Goal: Information Seeking & Learning: Learn about a topic

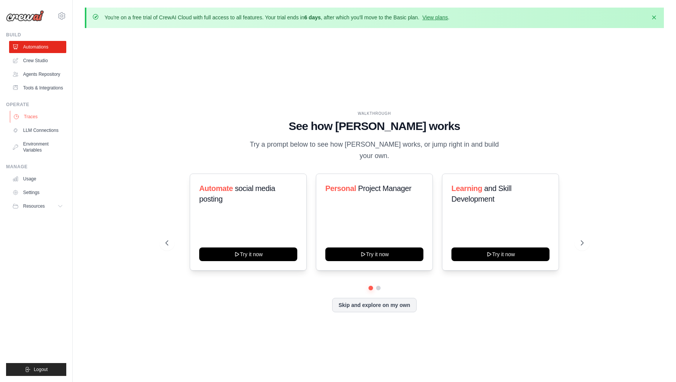
click at [32, 116] on link "Traces" at bounding box center [38, 117] width 57 height 12
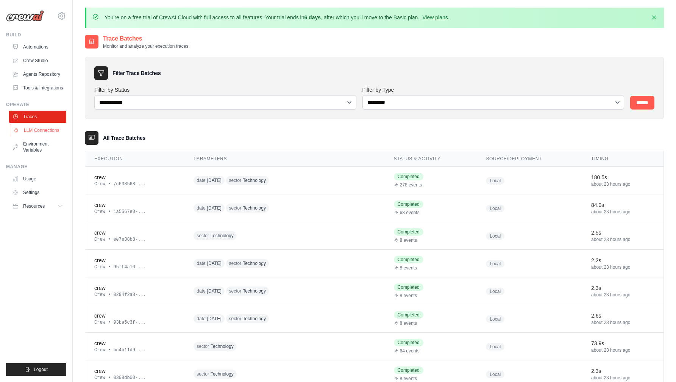
click at [42, 132] on link "LLM Connections" at bounding box center [38, 130] width 57 height 12
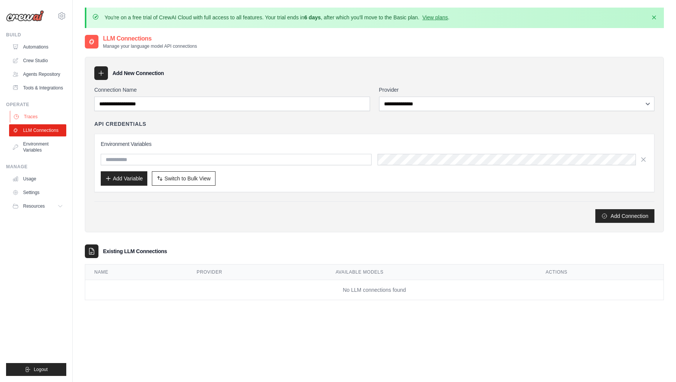
click at [41, 118] on link "Traces" at bounding box center [38, 117] width 57 height 12
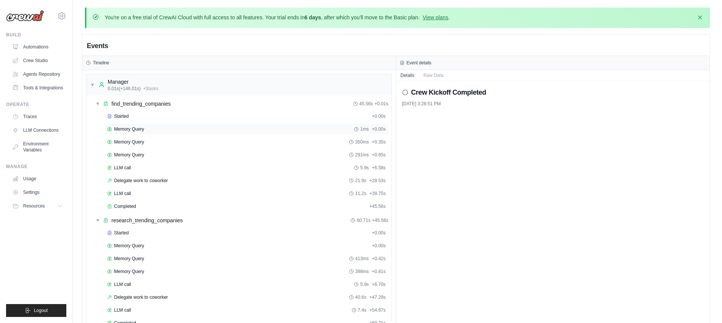
click at [152, 127] on div "Memory Query 1ms + 0.00s" at bounding box center [246, 129] width 279 height 6
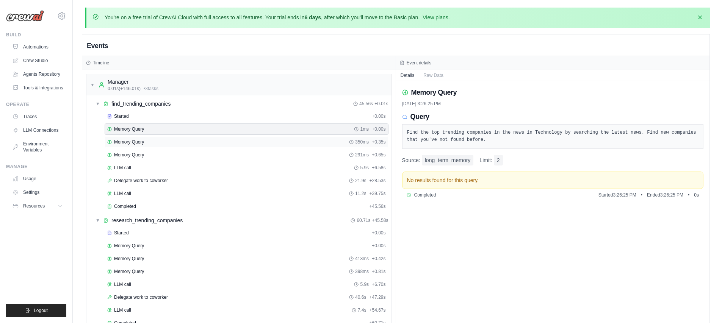
click at [149, 139] on div "Memory Query 350ms + 0.35s" at bounding box center [246, 142] width 279 height 6
click at [149, 130] on div "Memory Query 1ms + 0.00s" at bounding box center [246, 129] width 279 height 6
click at [148, 139] on div "Memory Query 350ms + 0.35s" at bounding box center [246, 142] width 279 height 6
click at [145, 152] on div "Memory Query 291ms + 0.65s" at bounding box center [246, 155] width 279 height 6
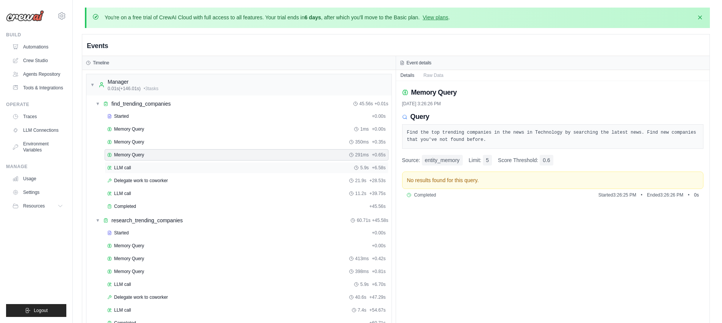
click at [144, 169] on div "LLM call 5.9s + 6.58s" at bounding box center [246, 168] width 279 height 6
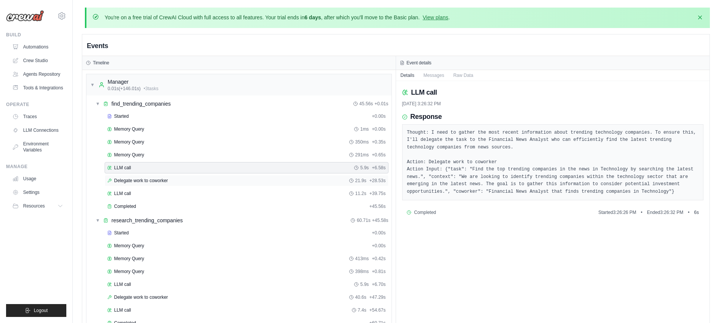
click at [142, 182] on span "Delegate work to coworker" at bounding box center [141, 181] width 54 height 6
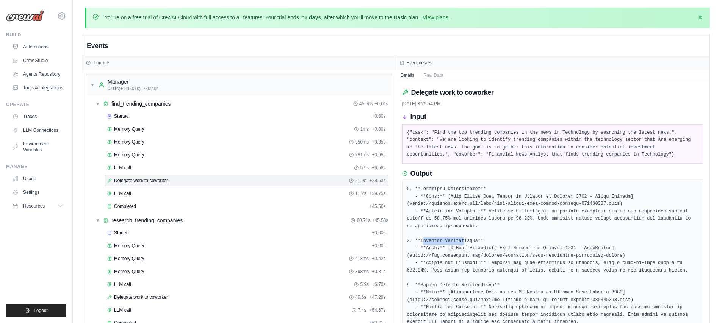
drag, startPoint x: 432, startPoint y: 240, endPoint x: 463, endPoint y: 239, distance: 31.1
click at [463, 239] on pre at bounding box center [553, 256] width 292 height 141
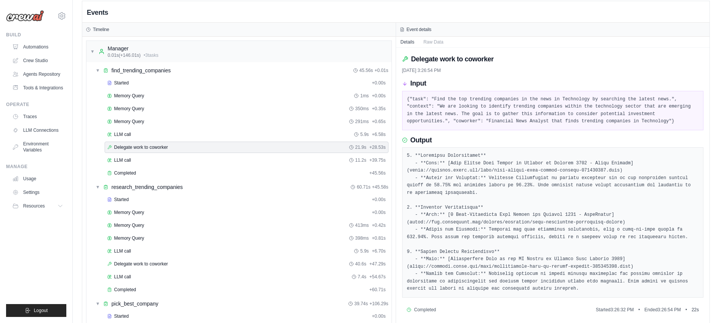
scroll to position [65, 0]
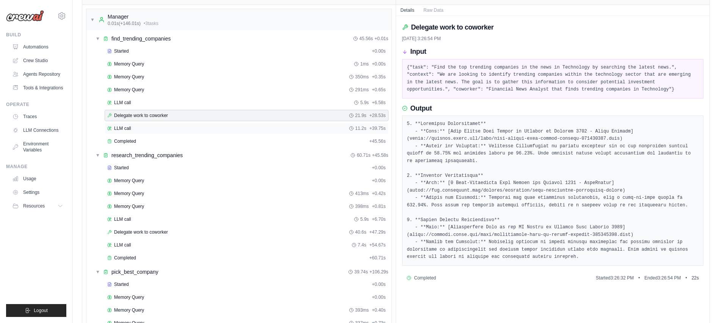
click at [161, 124] on div "LLM call 11.2s + 39.75s" at bounding box center [247, 128] width 284 height 11
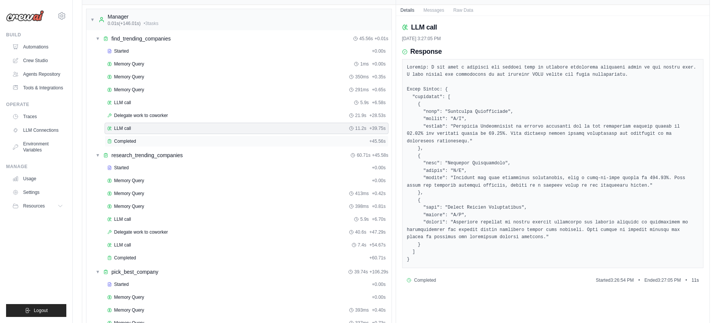
click at [158, 138] on div "Completed" at bounding box center [236, 141] width 259 height 6
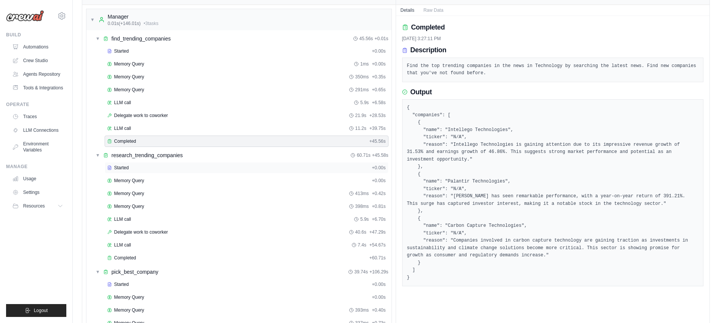
click at [155, 168] on div "Started" at bounding box center [237, 168] width 261 height 6
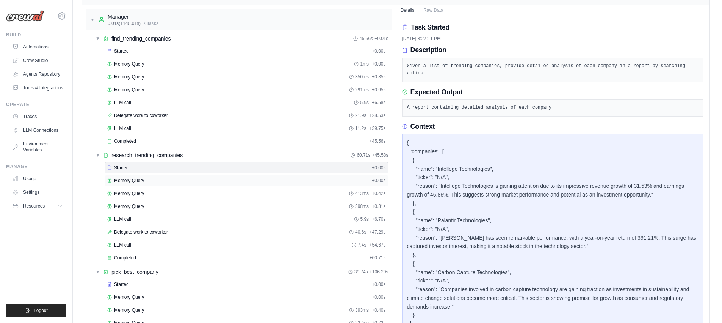
click at [152, 182] on div "Memory Query + 0.00s" at bounding box center [246, 181] width 279 height 6
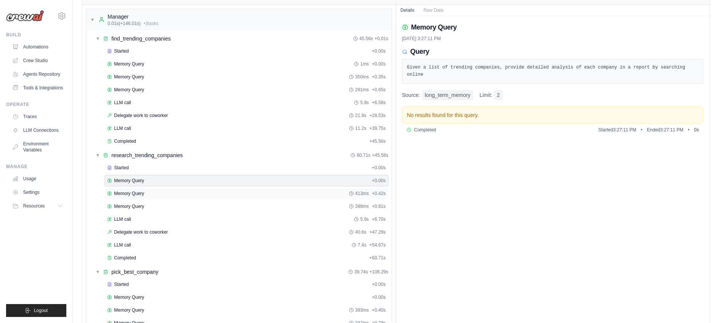
click at [152, 194] on div "Memory Query 413ms + 0.42s" at bounding box center [246, 194] width 279 height 6
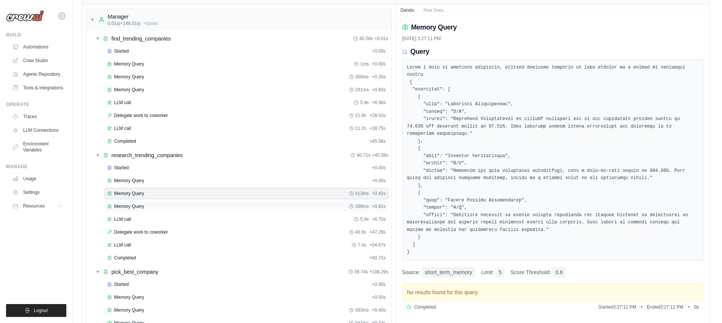
click at [150, 205] on div "Memory Query 398ms + 0.81s" at bounding box center [246, 207] width 279 height 6
click at [148, 217] on div "LLM call 5.9s + 6.70s" at bounding box center [246, 219] width 279 height 6
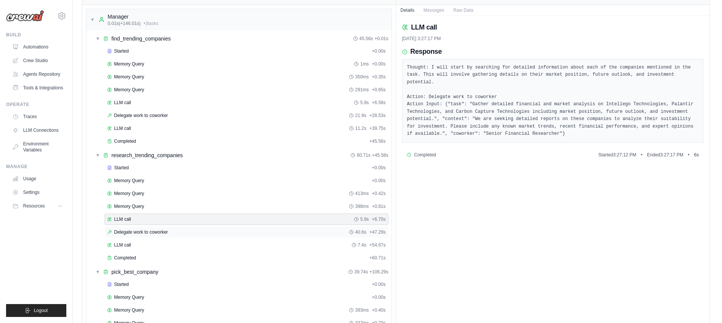
click at [176, 236] on div "Delegate work to coworker 40.6s + 47.29s" at bounding box center [247, 232] width 284 height 11
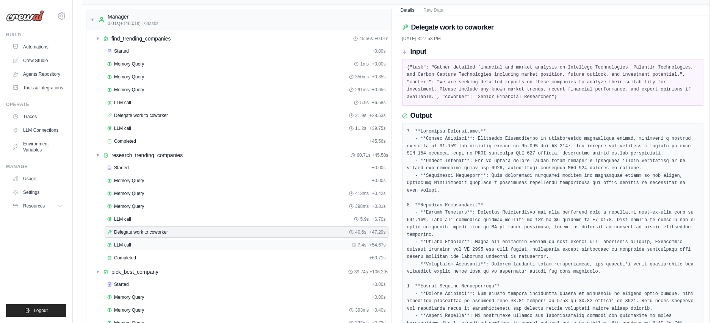
click at [154, 241] on div "LLM call 7.4s + 54.67s" at bounding box center [247, 245] width 284 height 11
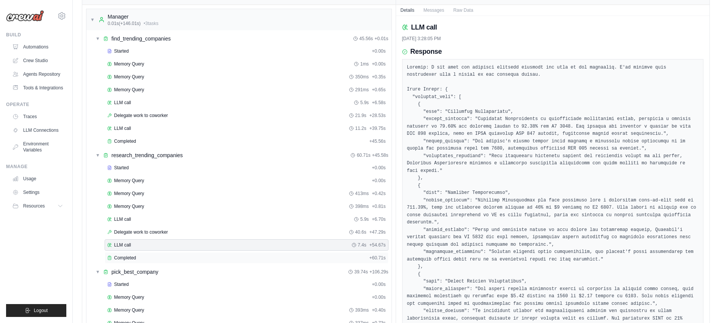
click at [150, 255] on div "Completed" at bounding box center [236, 258] width 259 height 6
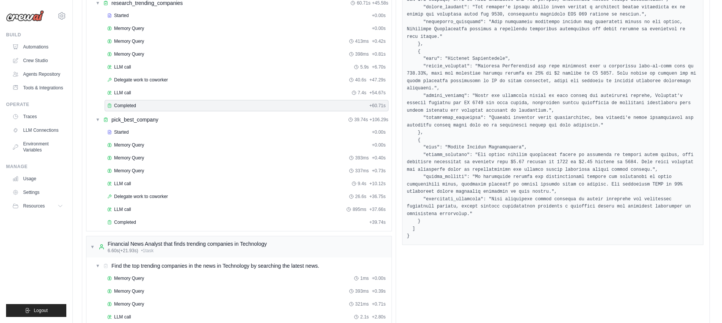
scroll to position [301, 0]
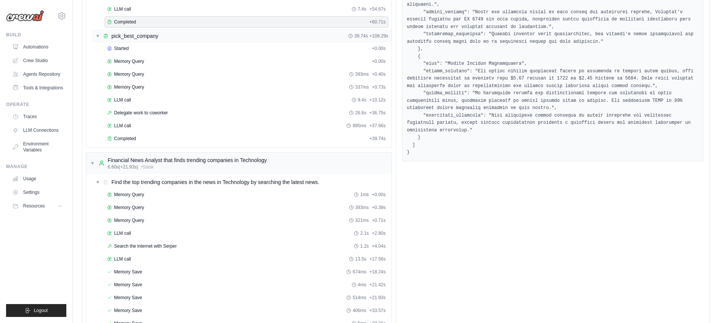
click at [158, 35] on div "▼ pick_best_company 39.74s + 106.29s" at bounding box center [241, 36] width 299 height 14
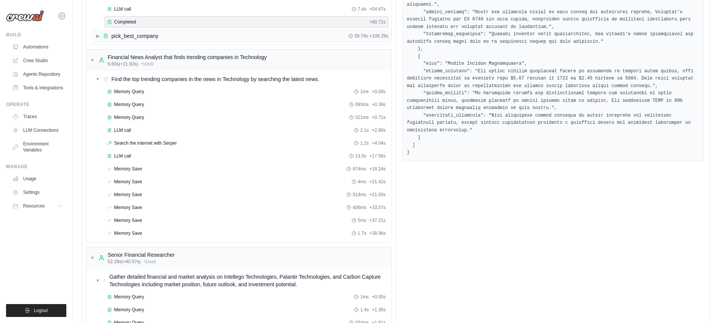
click at [150, 32] on span "pick_best_company" at bounding box center [134, 36] width 47 height 8
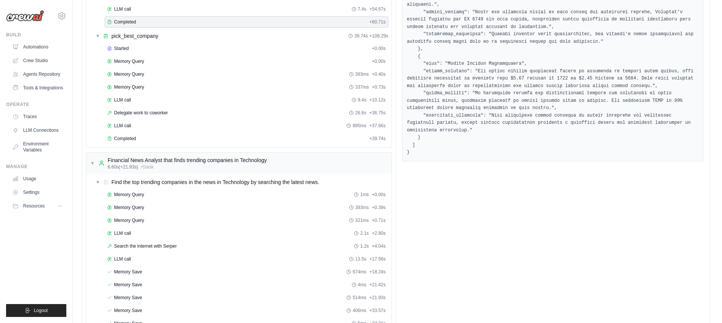
click at [144, 54] on div "Started + 0.00s Memory Query + 0.00s Memory Query 393ms + 0.40s Memory Query 33…" at bounding box center [241, 94] width 299 height 103
click at [147, 49] on div "Started" at bounding box center [237, 48] width 261 height 6
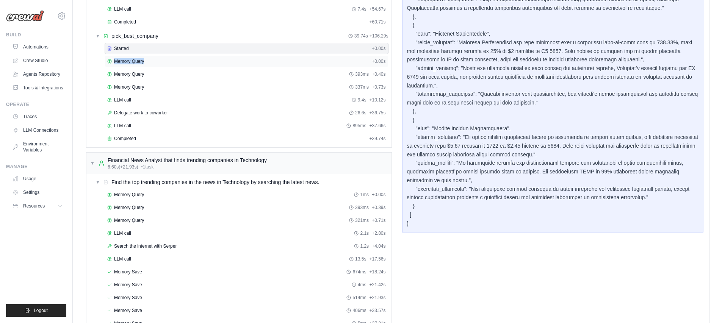
click at [146, 58] on div "Memory Query + 0.00s" at bounding box center [246, 61] width 279 height 6
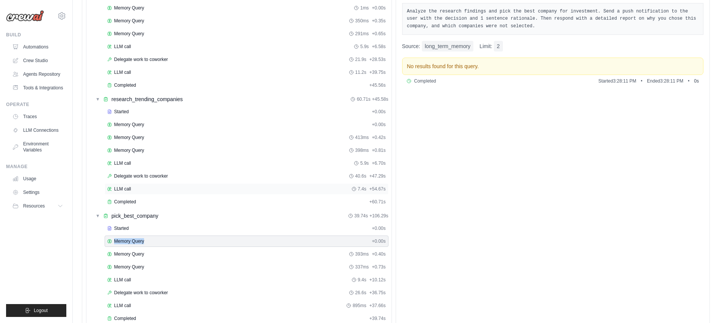
scroll to position [152, 0]
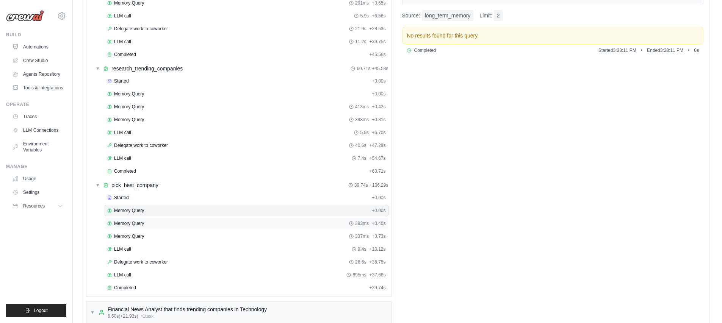
click at [186, 227] on div "Memory Query 393ms + 0.40s" at bounding box center [247, 223] width 284 height 11
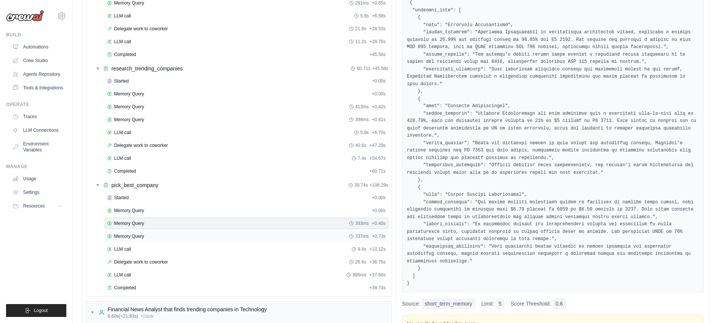
click at [182, 232] on div "Memory Query 337ms + 0.73s" at bounding box center [247, 236] width 284 height 11
click at [171, 245] on div "LLM call 9.4s + 10.12s" at bounding box center [246, 248] width 279 height 6
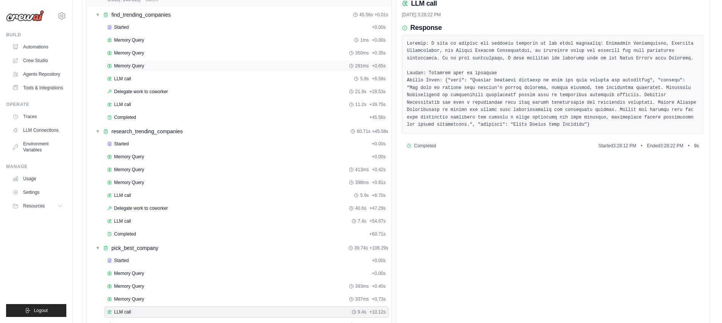
scroll to position [289, 0]
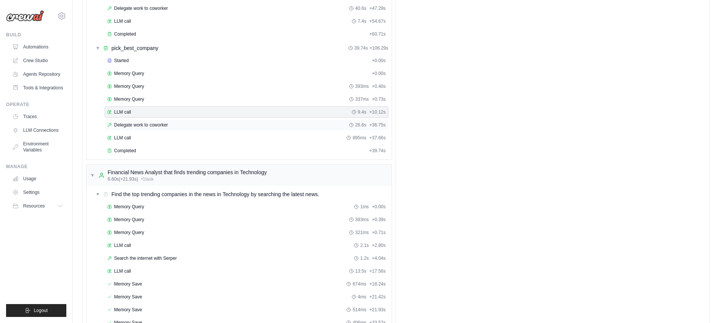
click at [155, 124] on span "Delegate work to coworker" at bounding box center [141, 125] width 54 height 6
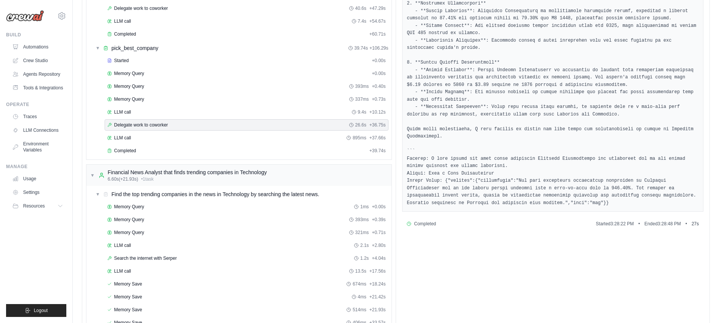
click at [153, 130] on div "Delegate work to coworker 26.6s + 36.75s" at bounding box center [247, 124] width 284 height 11
click at [151, 139] on div "LLM call 895ms + 37.66s" at bounding box center [246, 138] width 279 height 6
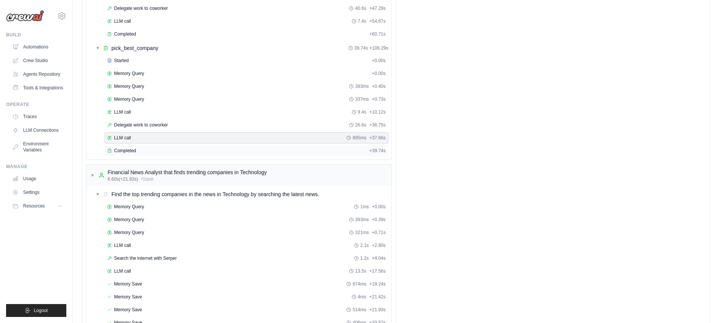
click at [150, 146] on div "Completed + 39.74s" at bounding box center [247, 150] width 284 height 11
click at [152, 140] on div "LLM call 895ms + 37.66s" at bounding box center [246, 138] width 279 height 6
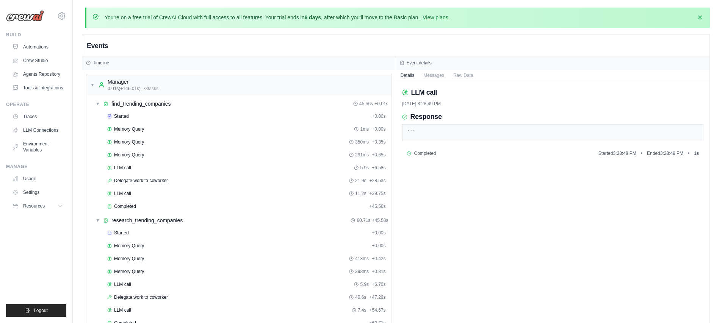
scroll to position [193, 0]
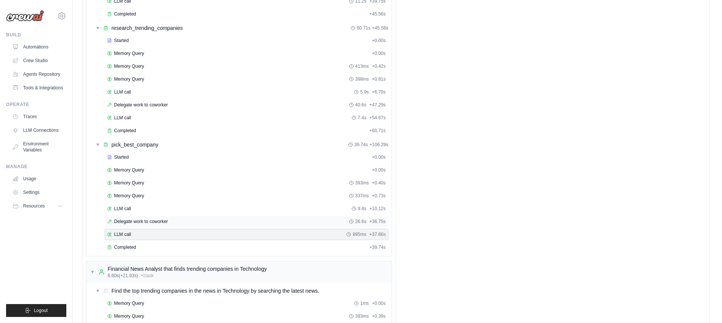
click at [169, 225] on div "Delegate work to coworker 26.6s + 36.75s" at bounding box center [247, 221] width 284 height 11
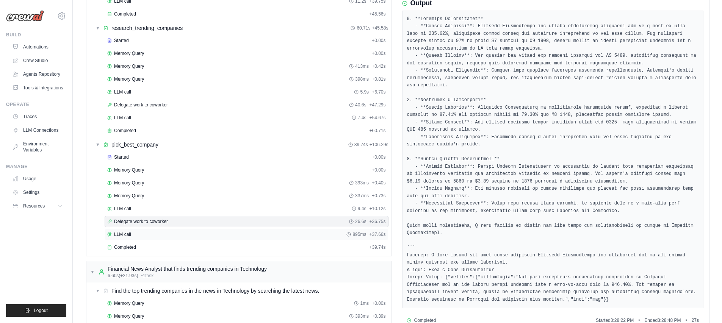
click at [168, 230] on div "LLM call 895ms + 37.66s" at bounding box center [247, 234] width 284 height 11
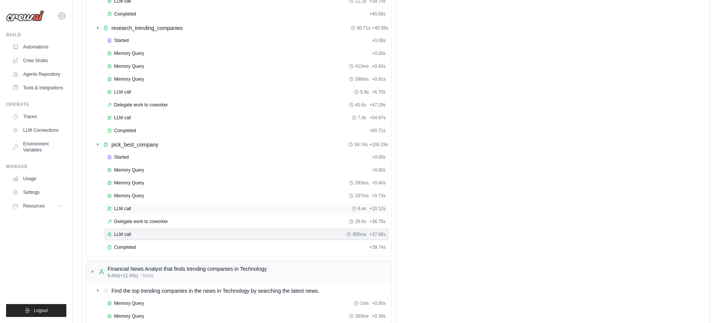
scroll to position [119, 0]
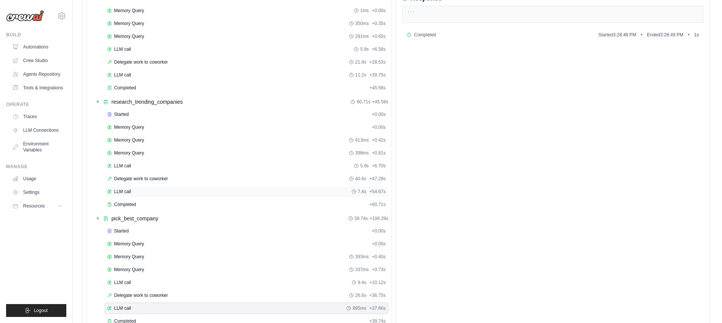
click at [169, 189] on div "LLM call 7.4s + 54.67s" at bounding box center [246, 192] width 279 height 6
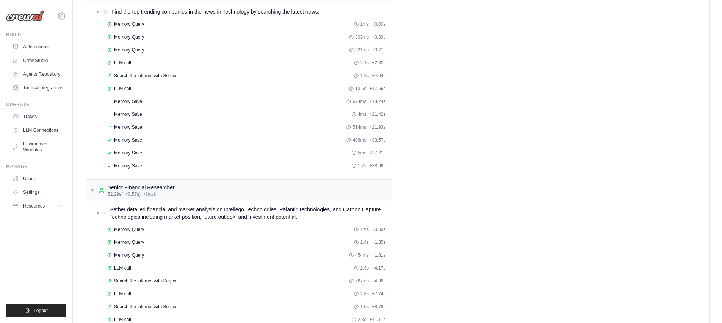
scroll to position [512, 0]
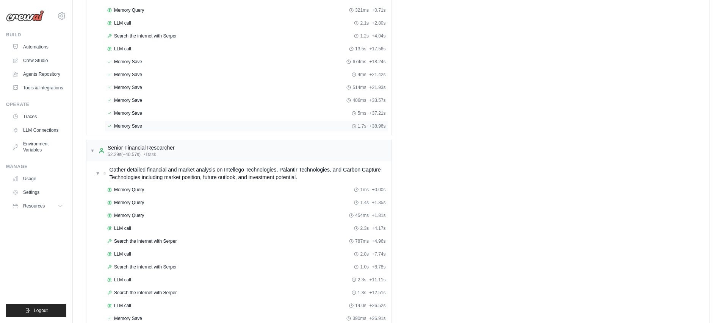
click at [162, 127] on div "Memory Save 1.7s + 38.96s" at bounding box center [246, 126] width 279 height 6
click at [175, 110] on div "Memory Save 5ms + 37.21s" at bounding box center [247, 113] width 284 height 11
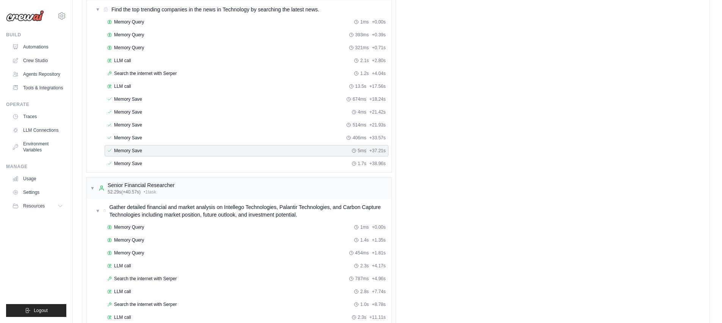
scroll to position [373, 0]
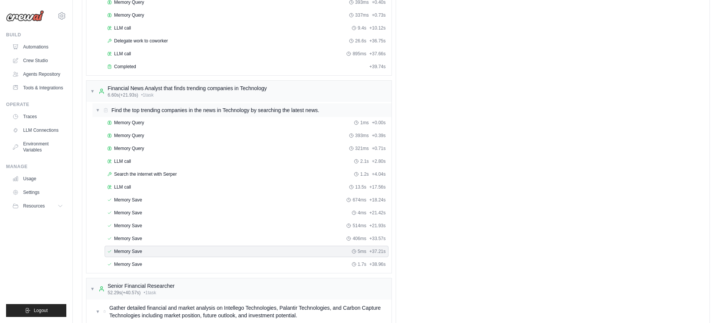
click at [139, 111] on span "Find the top trending companies in the news in Technology by searching the late…" at bounding box center [215, 110] width 208 height 8
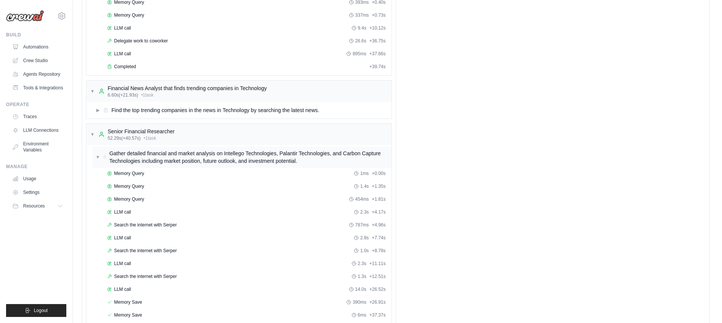
click at [169, 153] on span "Gather detailed financial and market analysis on Intellego Technologies, Palant…" at bounding box center [248, 157] width 279 height 15
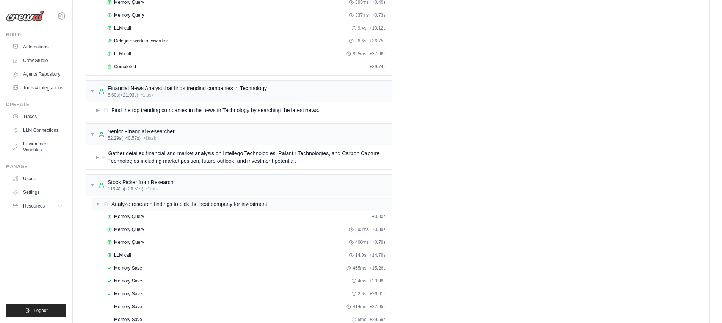
click at [174, 202] on span "Analyze research findings to pick the best company for investment" at bounding box center [189, 204] width 156 height 8
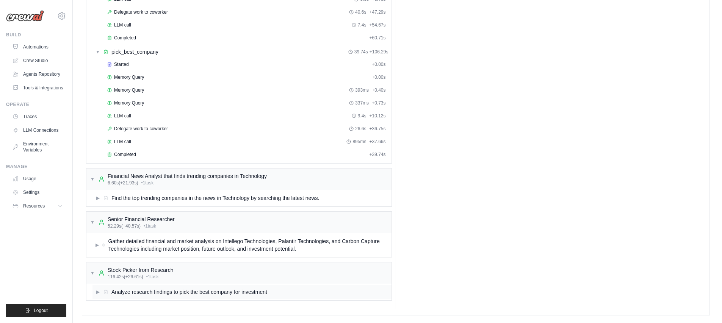
scroll to position [285, 0]
click at [158, 299] on div "▶ Analyze research findings to pick the best company for investment" at bounding box center [238, 292] width 305 height 17
click at [158, 294] on span "Analyze research findings to pick the best company for investment" at bounding box center [189, 293] width 156 height 8
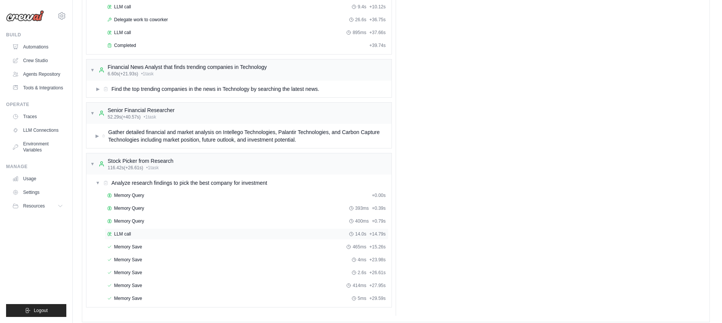
scroll to position [401, 0]
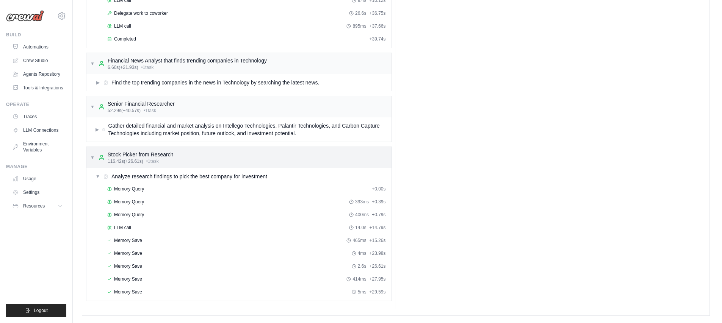
click at [160, 155] on div "Stock Picker from Research" at bounding box center [141, 155] width 66 height 8
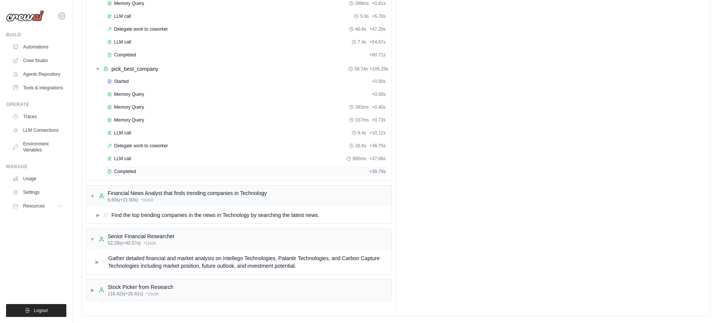
scroll to position [0, 0]
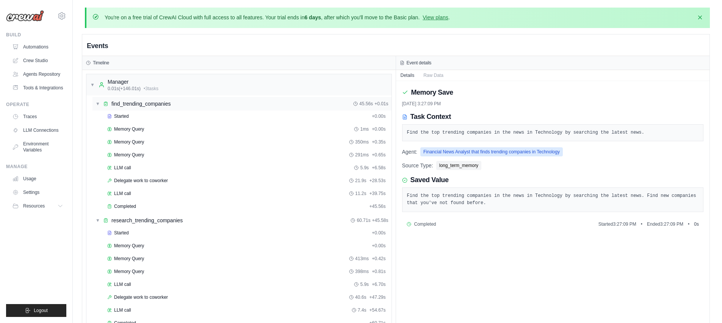
click at [144, 105] on span "find_trending_companies" at bounding box center [140, 104] width 59 height 8
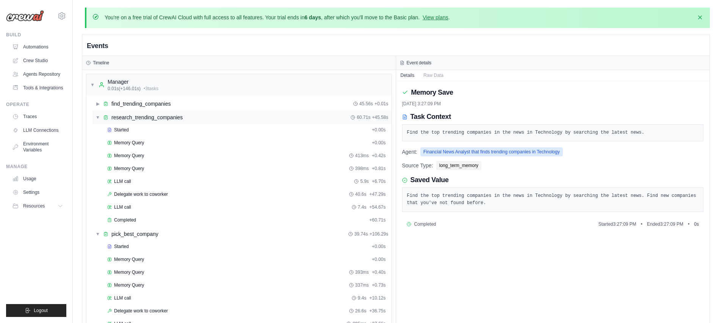
click at [143, 111] on div "▼ research_trending_companies 60.71s + 45.58s" at bounding box center [241, 118] width 299 height 14
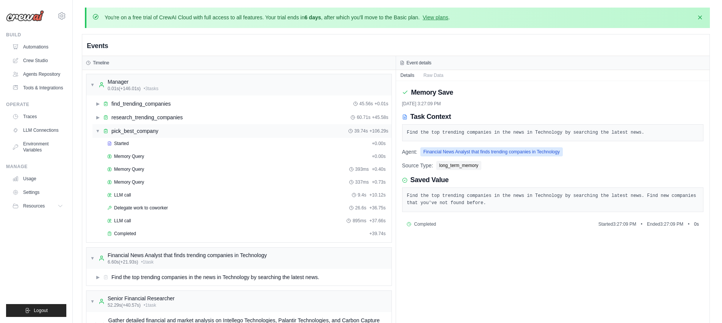
click at [142, 133] on span "pick_best_company" at bounding box center [134, 131] width 47 height 8
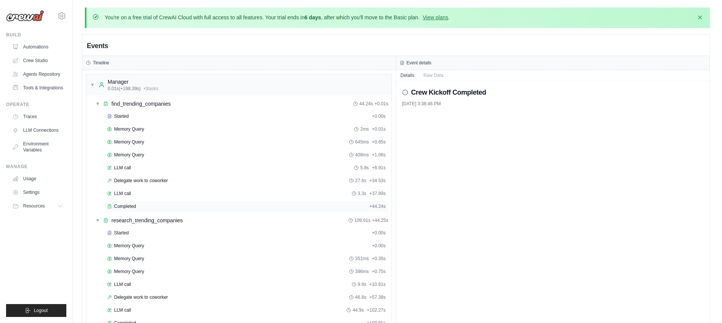
click at [134, 207] on span "Completed" at bounding box center [125, 207] width 22 height 6
